Goal: Task Accomplishment & Management: Manage account settings

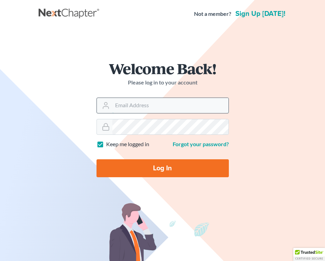
click at [119, 107] on input "Email Address" at bounding box center [170, 105] width 116 height 15
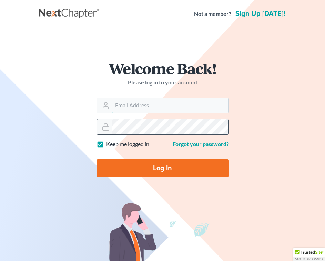
type input "Bankruptcy@Bankruptcy-Divorce.com"
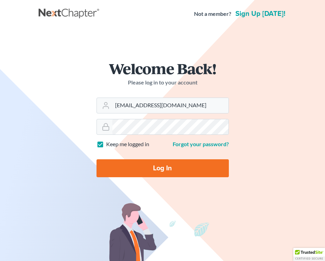
click at [153, 168] on input "Log In" at bounding box center [162, 168] width 132 height 18
type input "Thinking..."
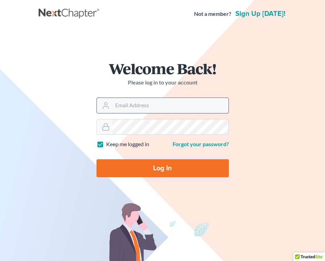
click at [119, 106] on input "Email Address" at bounding box center [170, 105] width 116 height 15
type input "[EMAIL_ADDRESS][DOMAIN_NAME]"
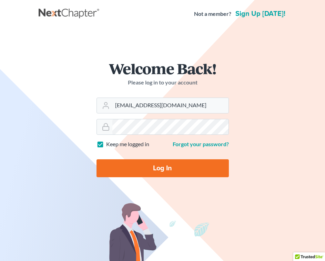
click at [152, 168] on input "Log In" at bounding box center [162, 168] width 132 height 18
type input "Thinking..."
